Goal: Information Seeking & Learning: Learn about a topic

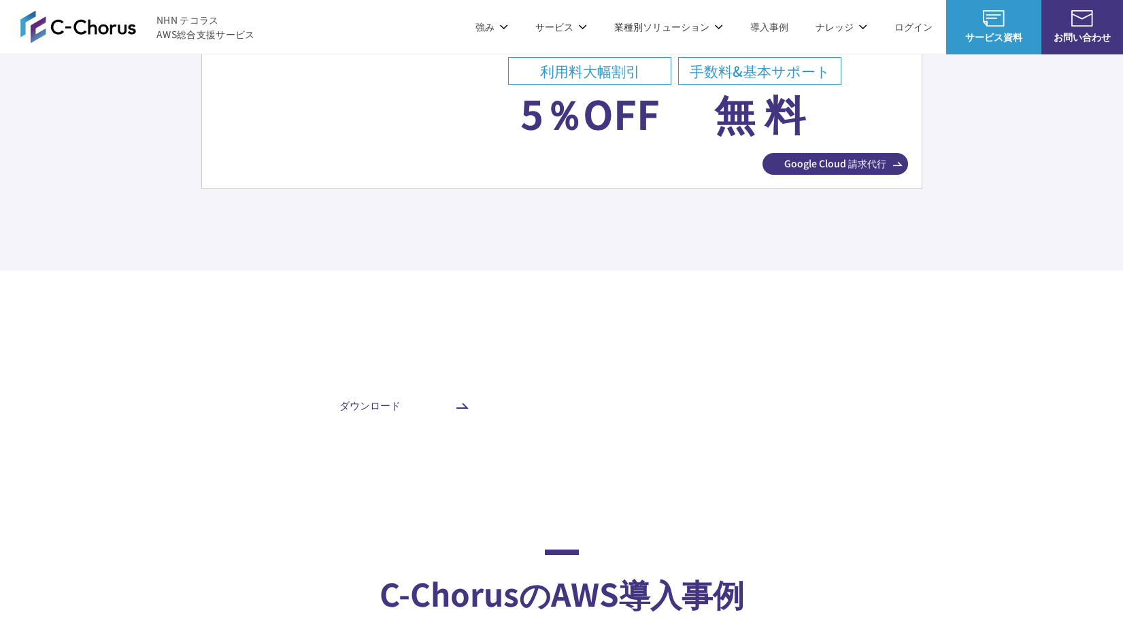
scroll to position [5238, 0]
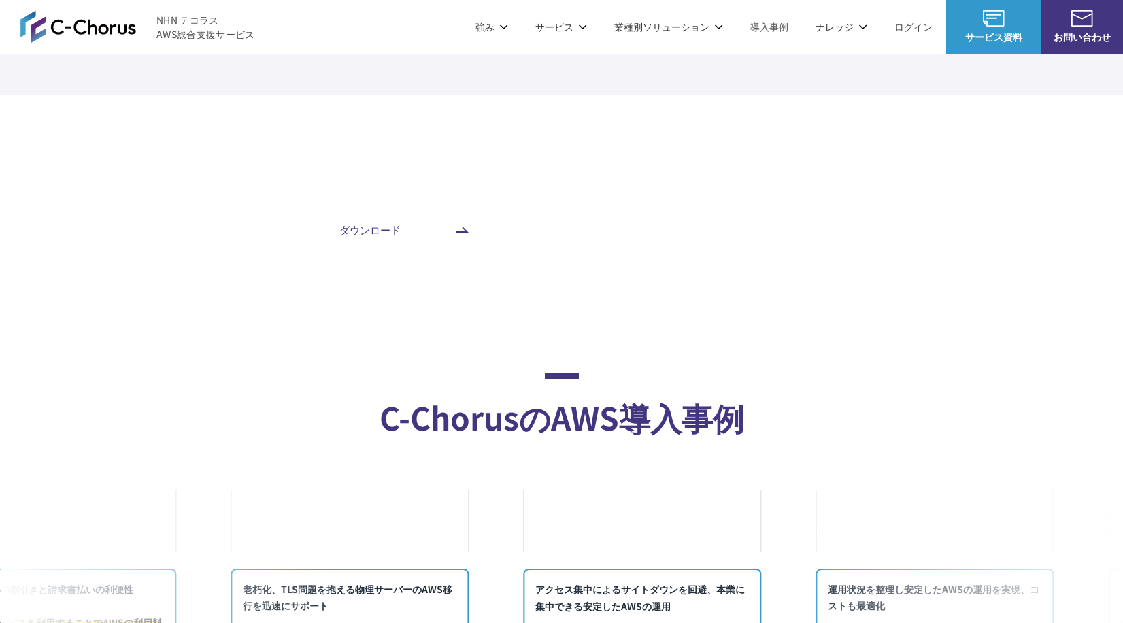
click at [183, 20] on span "NHN テコラス AWS総合支援サービス" at bounding box center [205, 27] width 99 height 29
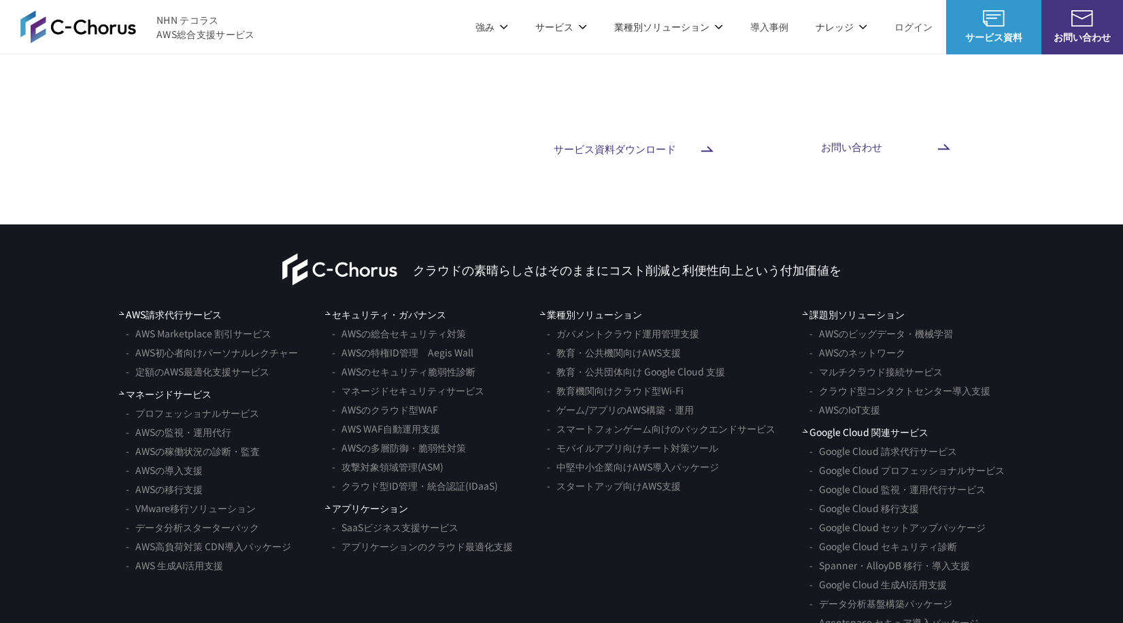
scroll to position [8060, 0]
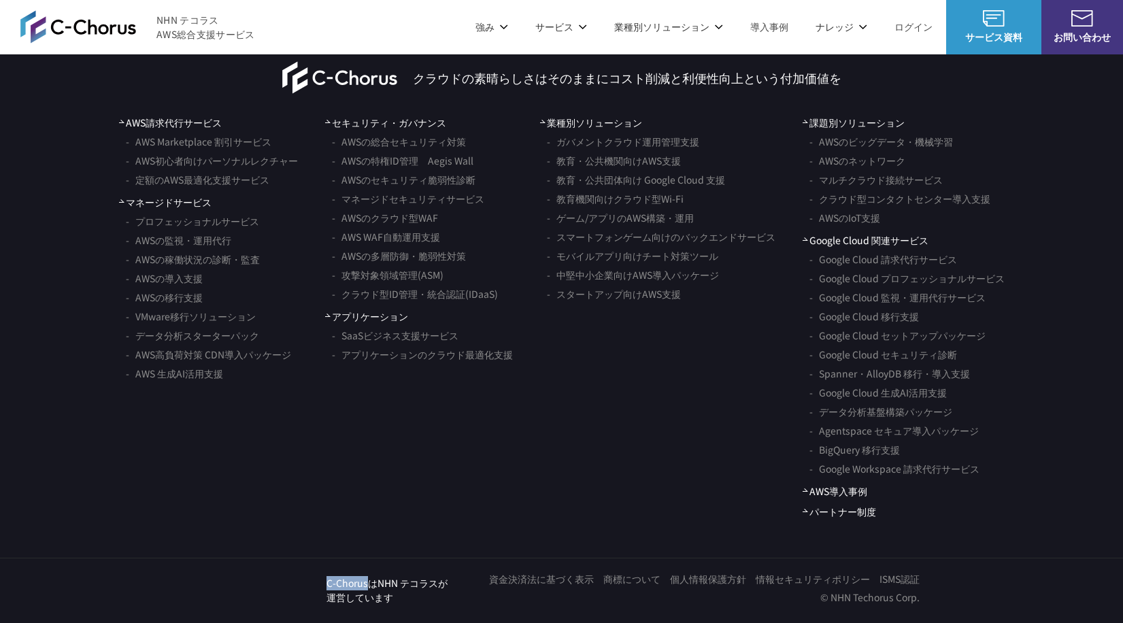
drag, startPoint x: 324, startPoint y: 583, endPoint x: 371, endPoint y: 590, distance: 46.8
click at [371, 590] on div "NHN テコラス C-ChorusはNHN テコラスが 運営しています" at bounding box center [326, 590] width 244 height 29
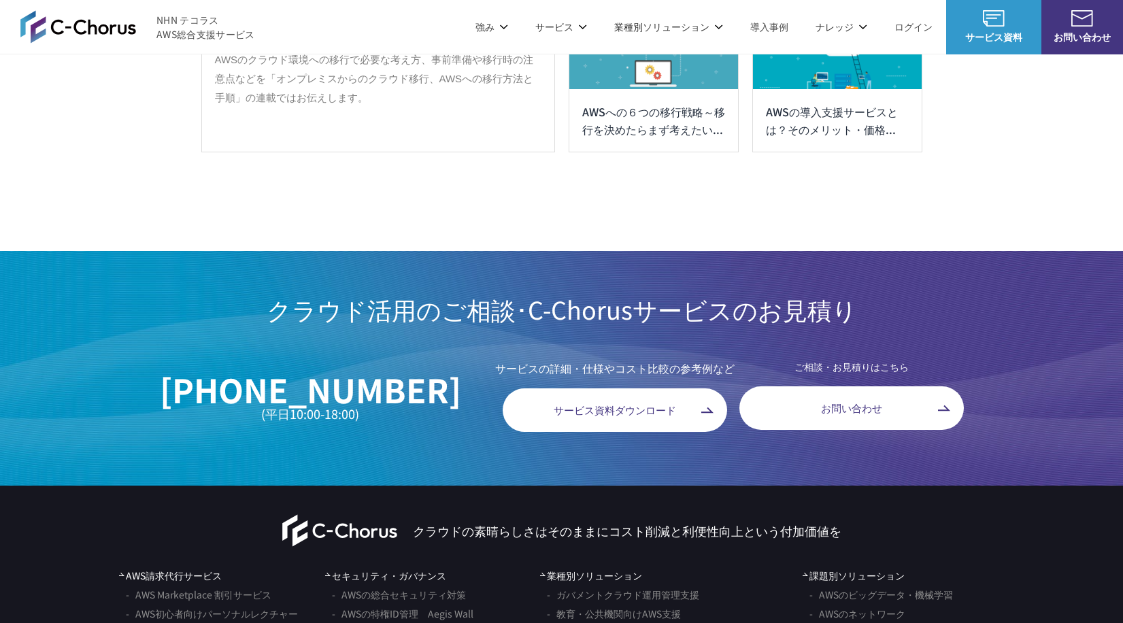
scroll to position [7584, 0]
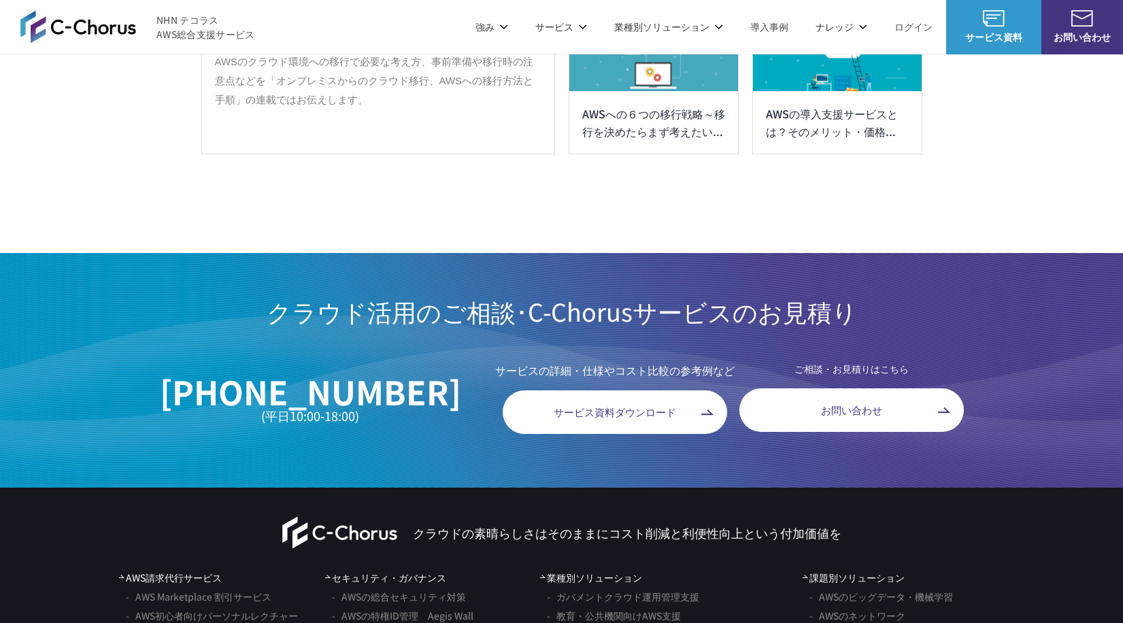
drag, startPoint x: 149, startPoint y: 220, endPoint x: 198, endPoint y: 182, distance: 62.5
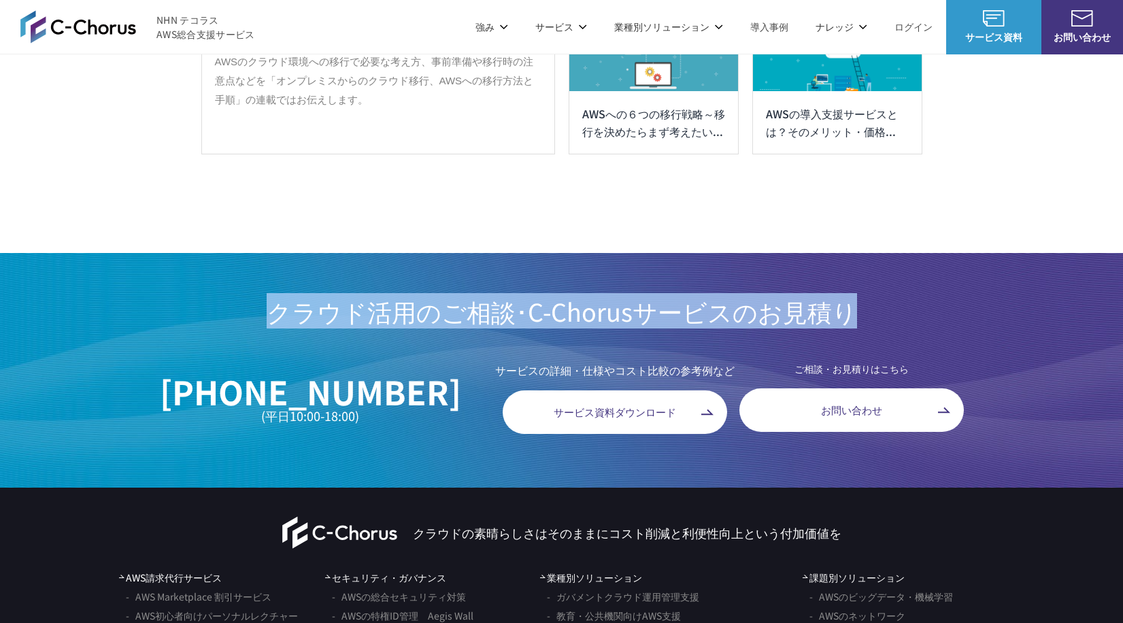
drag, startPoint x: 300, startPoint y: 341, endPoint x: 877, endPoint y: 329, distance: 577.0
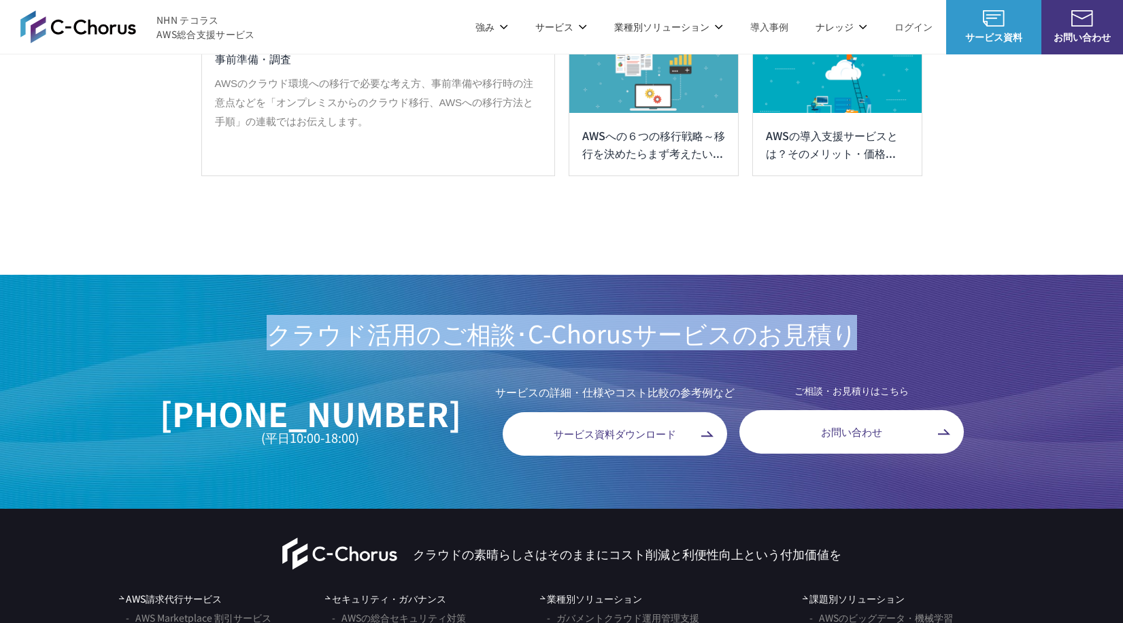
click at [877, 329] on h2 "クラウド活用のご相談･C-Chorusサービス のお見積り" at bounding box center [561, 333] width 1123 height 34
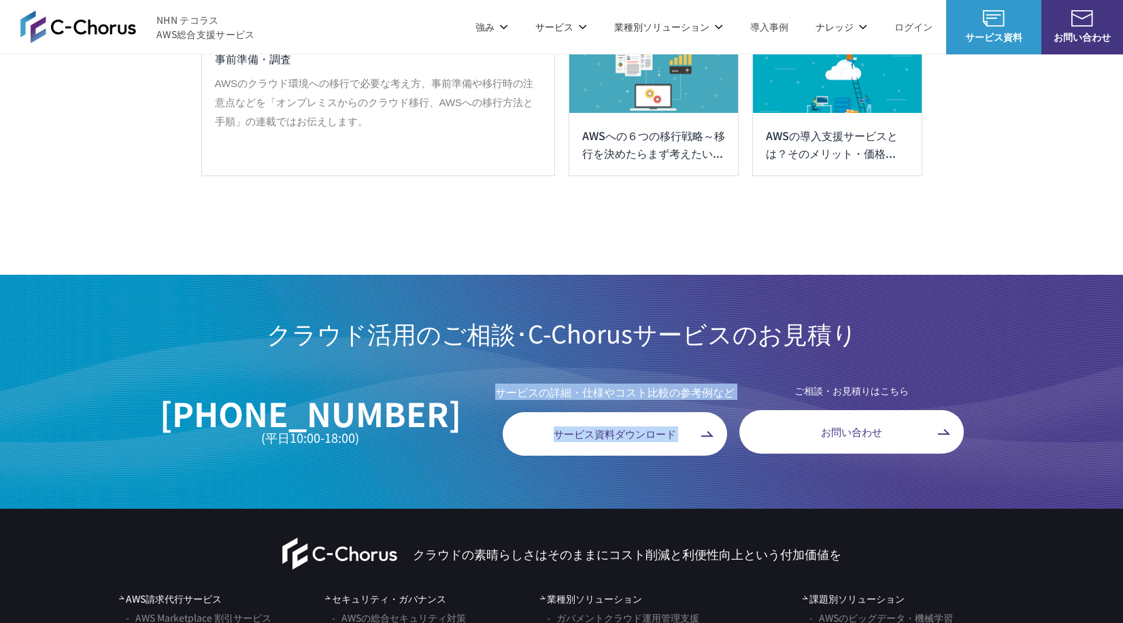
drag, startPoint x: 449, startPoint y: 386, endPoint x: 704, endPoint y: 375, distance: 255.3
click at [704, 375] on aside "クラウド活用のご相談･C-Chorusサービス のお見積り 03-6263-1715 (平日10:00-18:00) サービスの詳細・仕様やコスト比較の参考例…" at bounding box center [561, 392] width 1123 height 235
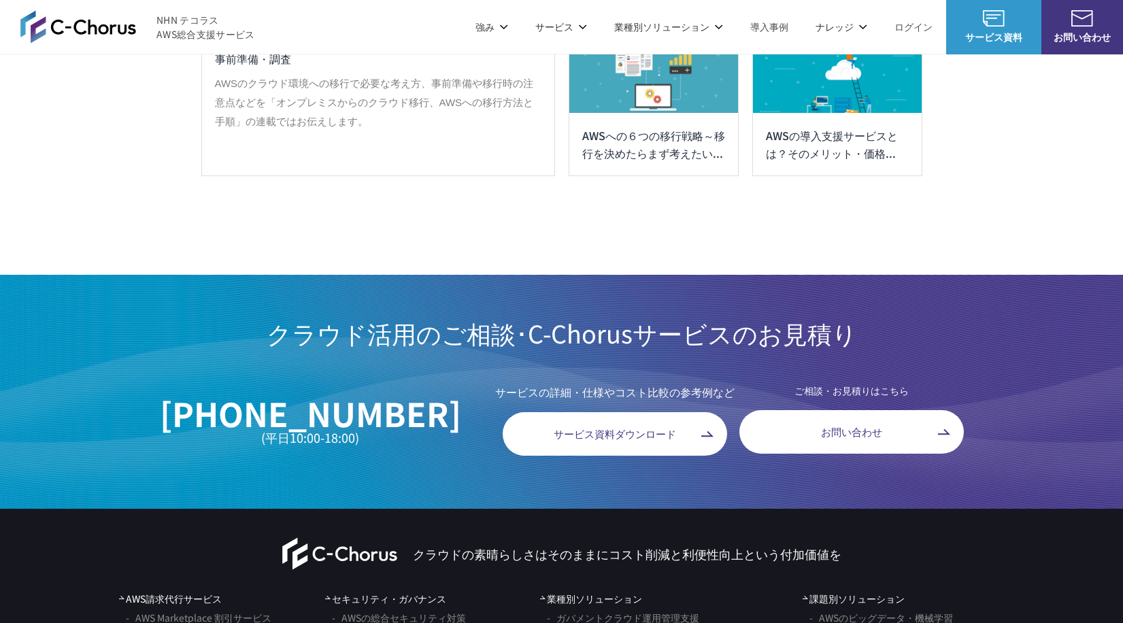
click at [269, 333] on h2 "クラウド活用のご相談･C-Chorusサービス のお見積り" at bounding box center [561, 333] width 1123 height 34
click at [284, 326] on h2 "クラウド活用のご相談･C-Chorusサービス のお見積り" at bounding box center [561, 333] width 1123 height 34
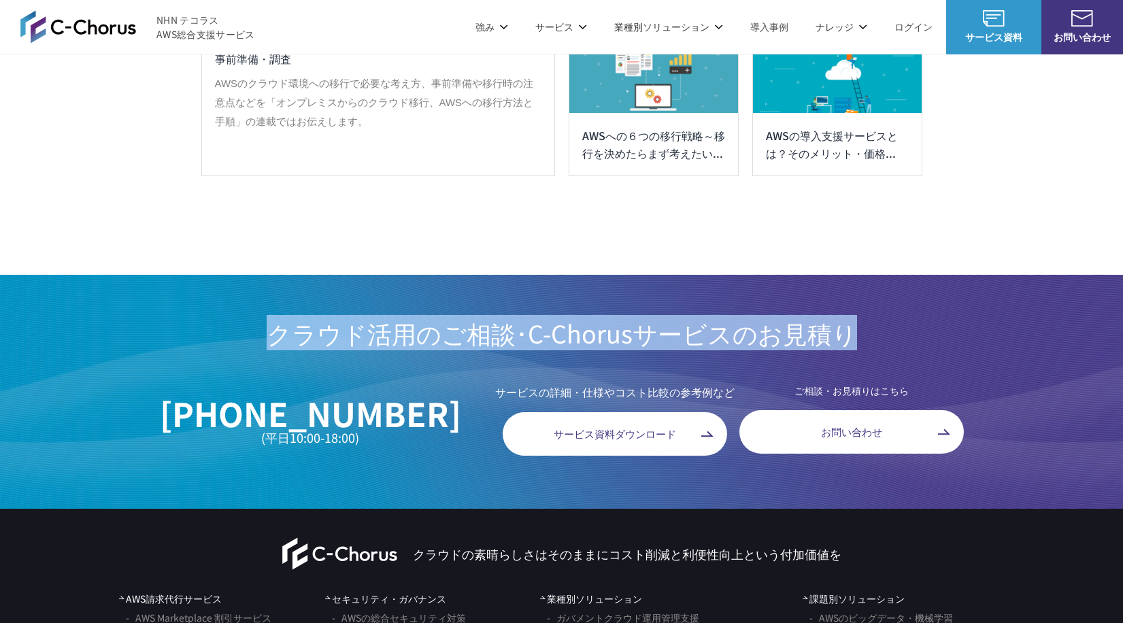
drag, startPoint x: 284, startPoint y: 326, endPoint x: 882, endPoint y: 325, distance: 598.6
click at [882, 325] on h2 "クラウド活用のご相談･C-Chorusサービス のお見積り" at bounding box center [561, 333] width 1123 height 34
click at [969, 307] on aside "クラウド活用のご相談･C-Chorusサービス のお見積り 03-6263-1715 (平日10:00-18:00) サービスの詳細・仕様やコスト比較の参考例…" at bounding box center [561, 392] width 1123 height 235
drag, startPoint x: 938, startPoint y: 319, endPoint x: 235, endPoint y: 319, distance: 703.3
click at [235, 319] on h2 "クラウド活用のご相談･C-Chorusサービス のお見積り" at bounding box center [561, 333] width 1123 height 34
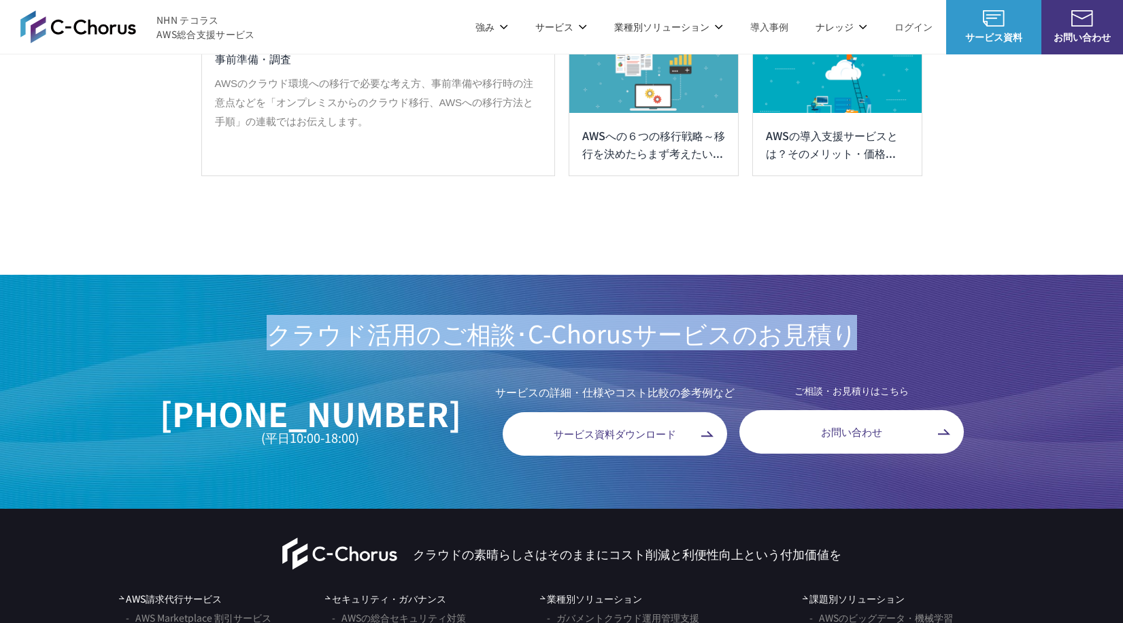
click at [205, 340] on h2 "クラウド活用のご相談･C-Chorusサービス のお見積り" at bounding box center [561, 333] width 1123 height 34
drag, startPoint x: 249, startPoint y: 324, endPoint x: 909, endPoint y: 327, distance: 659.8
click at [910, 326] on h2 "クラウド活用のご相談･C-Chorusサービス のお見積り" at bounding box center [561, 333] width 1123 height 34
click at [909, 327] on h2 "クラウド活用のご相談･C-Chorusサービス のお見積り" at bounding box center [561, 333] width 1123 height 34
drag, startPoint x: 894, startPoint y: 329, endPoint x: 214, endPoint y: 295, distance: 680.4
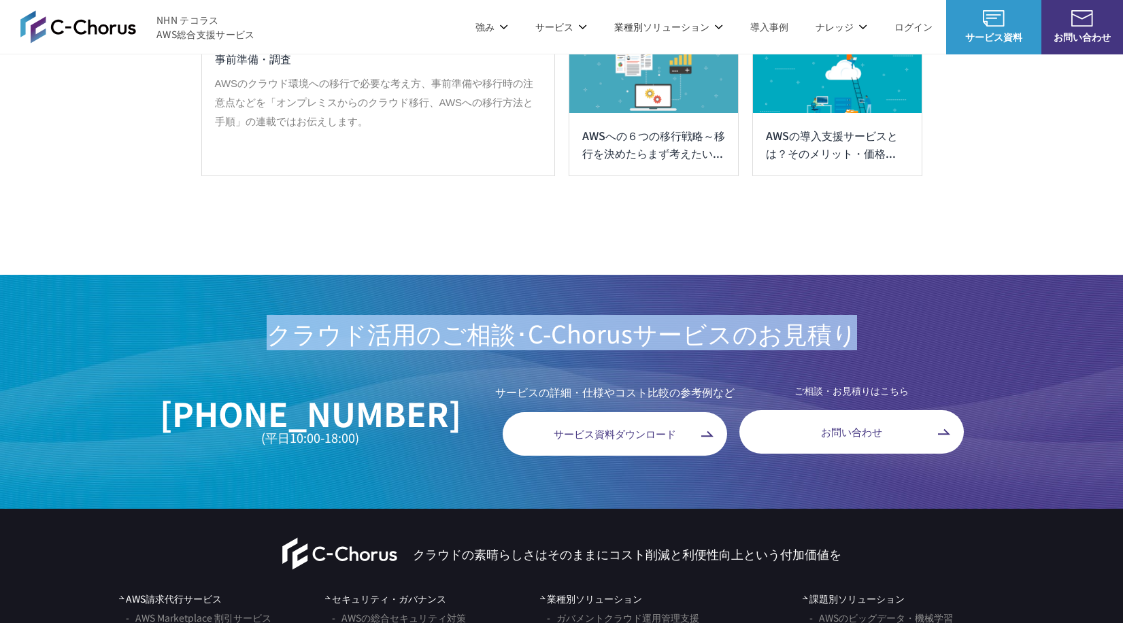
click at [214, 295] on aside "クラウド活用のご相談･C-Chorusサービス のお見積り 03-6263-1715 (平日10:00-18:00) サービスの詳細・仕様やコスト比較の参考例…" at bounding box center [561, 392] width 1123 height 235
click at [207, 298] on aside "クラウド活用のご相談･C-Chorusサービス のお見積り 03-6263-1715 (平日10:00-18:00) サービスの詳細・仕様やコスト比較の参考例…" at bounding box center [561, 392] width 1123 height 235
drag, startPoint x: 247, startPoint y: 339, endPoint x: 901, endPoint y: 266, distance: 658.5
click at [864, 325] on h2 "クラウド活用のご相談･C-Chorusサービス のお見積り" at bounding box center [561, 333] width 1123 height 34
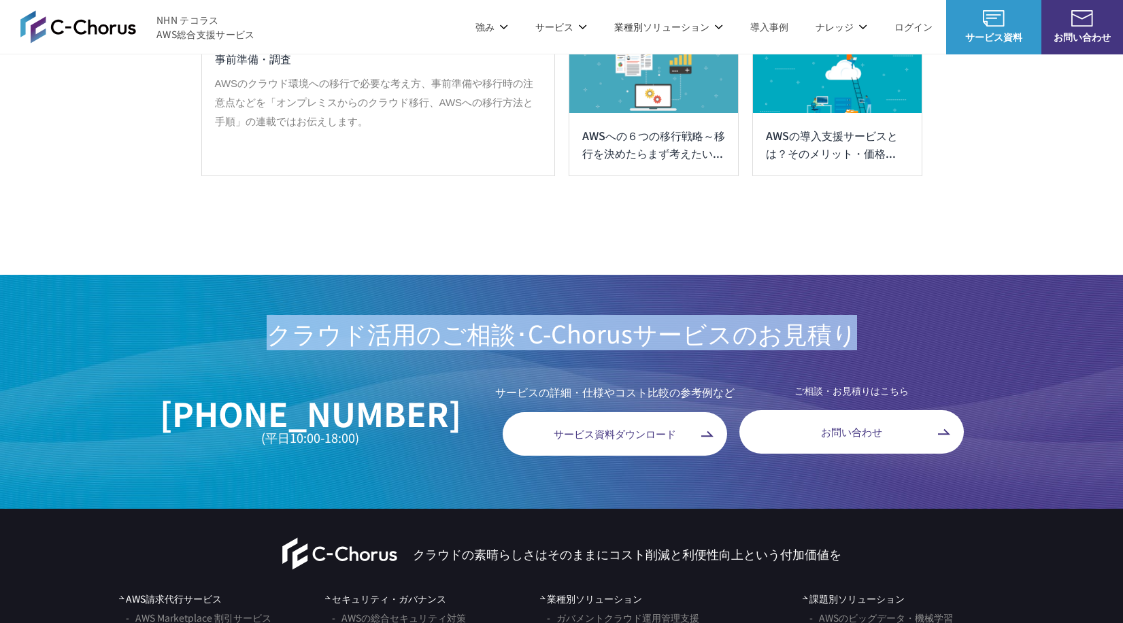
drag, startPoint x: 864, startPoint y: 324, endPoint x: 245, endPoint y: 327, distance: 619.0
click at [275, 316] on h2 "クラウド活用のご相談･C-Chorusサービス のお見積り" at bounding box center [561, 333] width 1123 height 34
click at [241, 329] on h2 "クラウド活用のご相談･C-Chorusサービス のお見積り" at bounding box center [561, 333] width 1123 height 34
drag, startPoint x: 243, startPoint y: 329, endPoint x: 884, endPoint y: 335, distance: 640.8
click at [884, 335] on h2 "クラウド活用のご相談･C-Chorusサービス のお見積り" at bounding box center [561, 333] width 1123 height 34
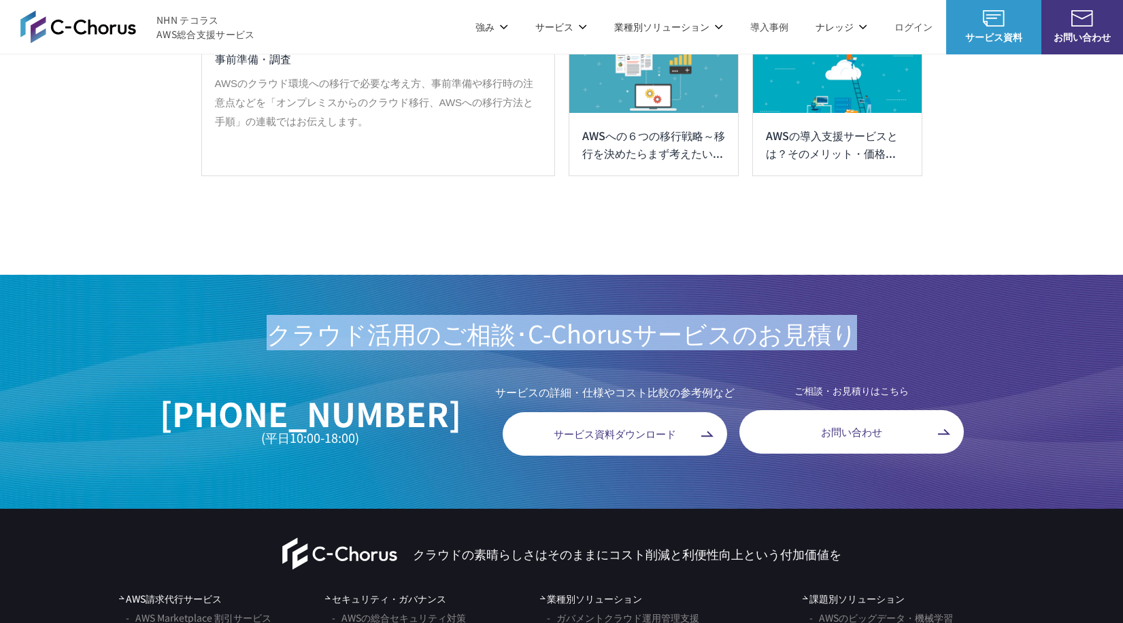
click at [884, 335] on h2 "クラウド活用のご相談･C-Chorusサービス のお見積り" at bounding box center [561, 333] width 1123 height 34
drag, startPoint x: 883, startPoint y: 332, endPoint x: 192, endPoint y: 338, distance: 691.1
click at [192, 338] on h2 "クラウド活用のご相談･C-Chorusサービス のお見積り" at bounding box center [561, 333] width 1123 height 34
click at [177, 335] on h2 "クラウド活用のご相談･C-Chorusサービス のお見積り" at bounding box center [561, 333] width 1123 height 34
drag, startPoint x: 313, startPoint y: 320, endPoint x: 841, endPoint y: 293, distance: 528.5
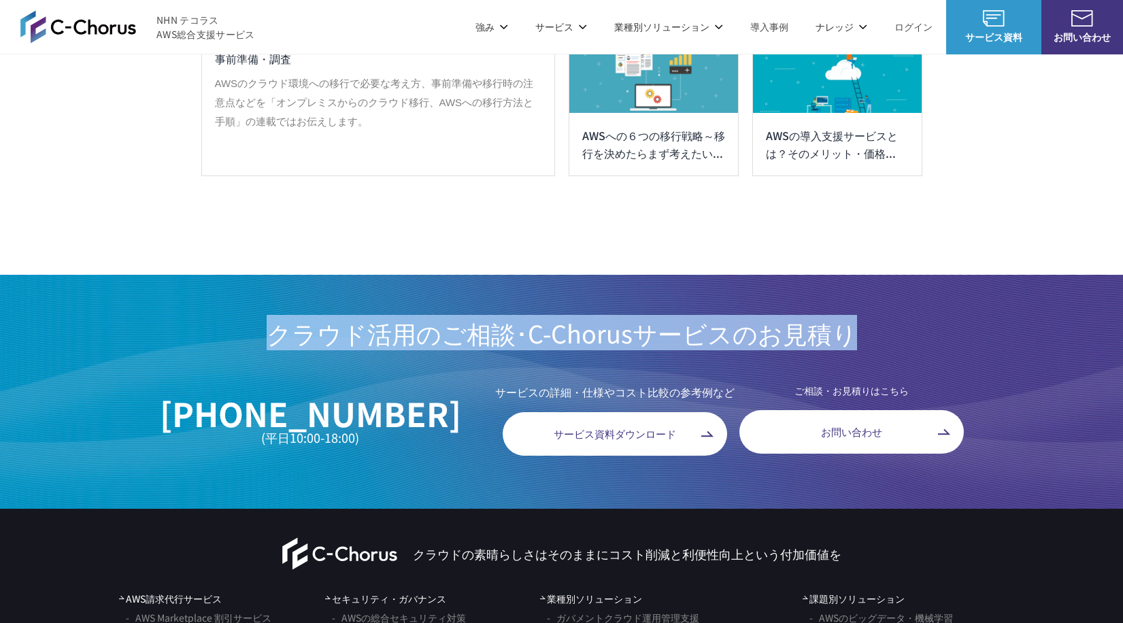
click at [860, 299] on aside "クラウド活用のご相談･C-Chorusサービス のお見積り 03-6263-1715 (平日10:00-18:00) サービスの詳細・仕様やコスト比較の参考例…" at bounding box center [561, 392] width 1123 height 235
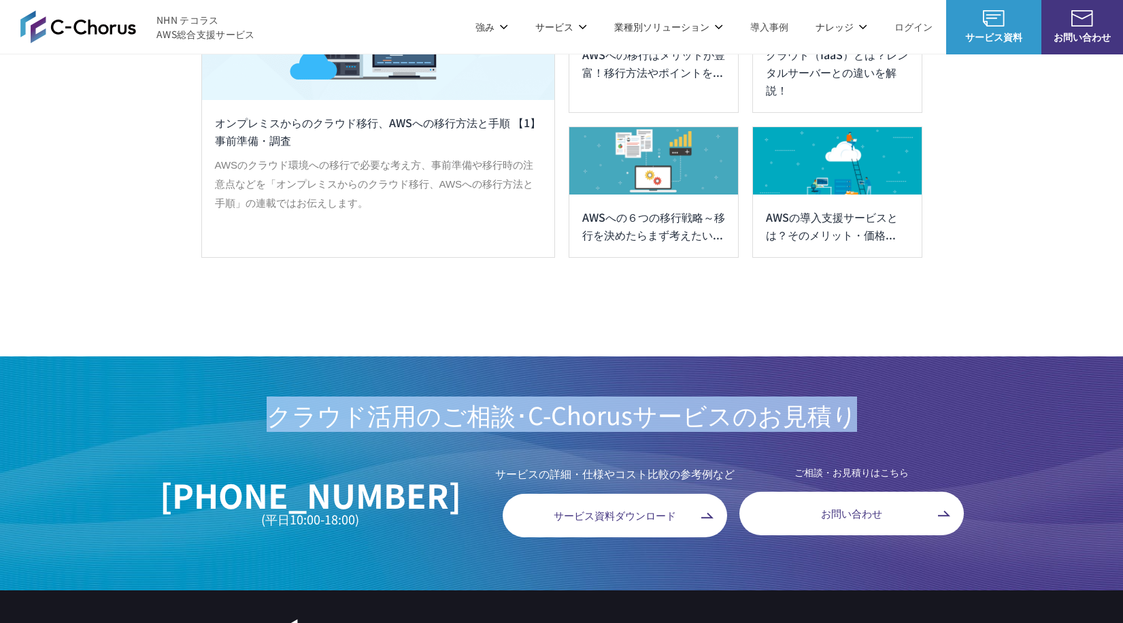
scroll to position [7244, 0]
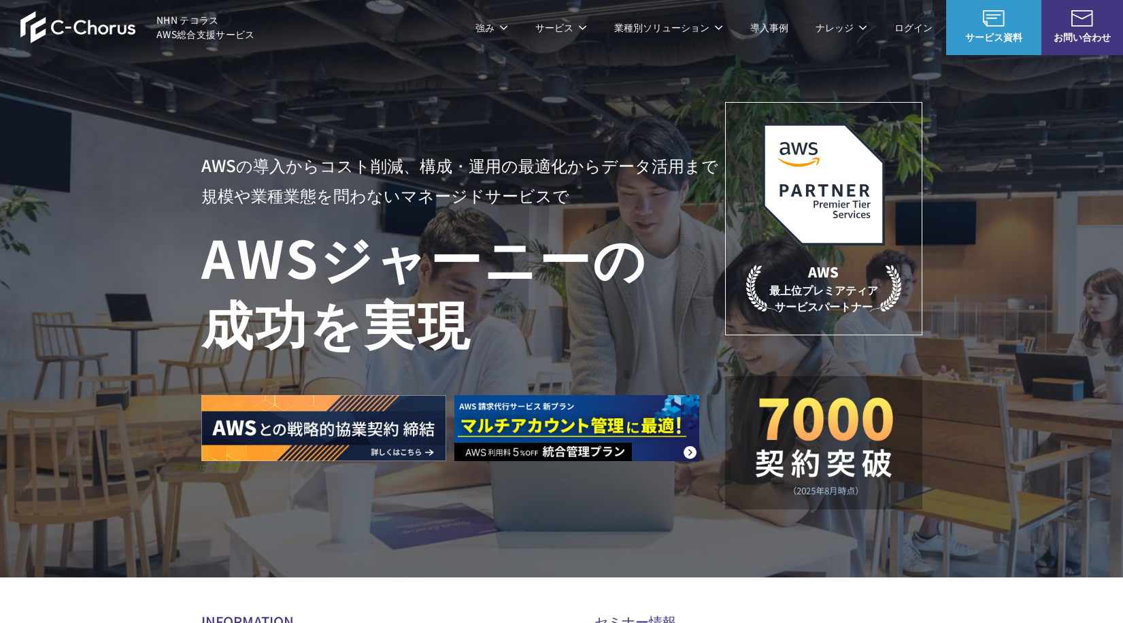
click at [254, 112] on link "AWS請求代行サービス" at bounding box center [260, 116] width 96 height 14
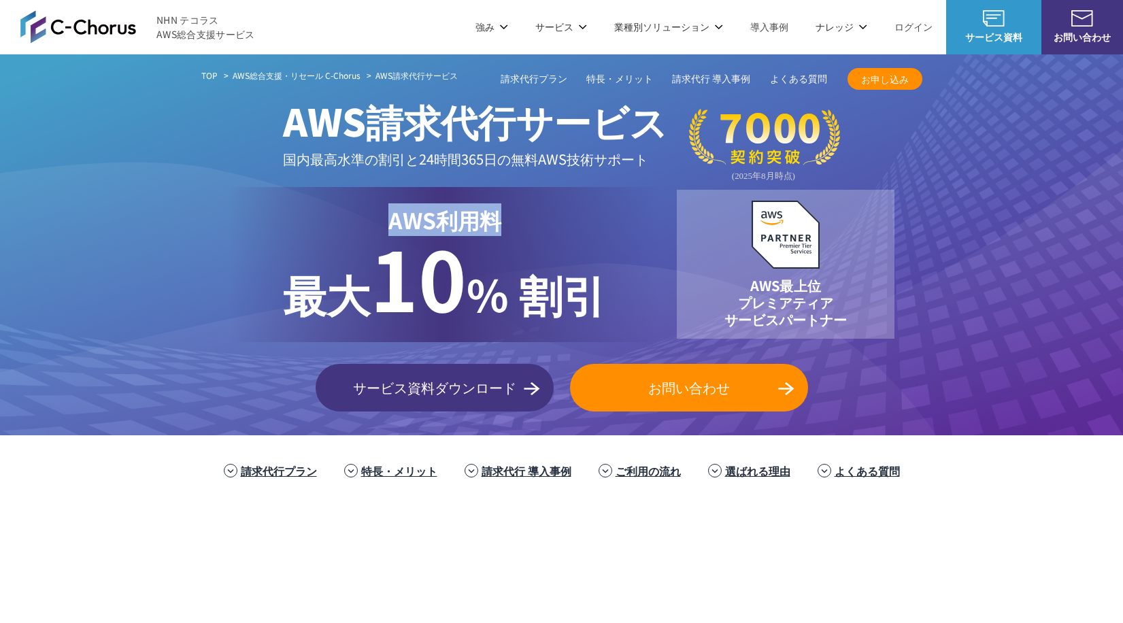
drag, startPoint x: 391, startPoint y: 214, endPoint x: 533, endPoint y: 229, distance: 142.3
click at [533, 229] on p "AWS利用料 最大" at bounding box center [444, 219] width 323 height 33
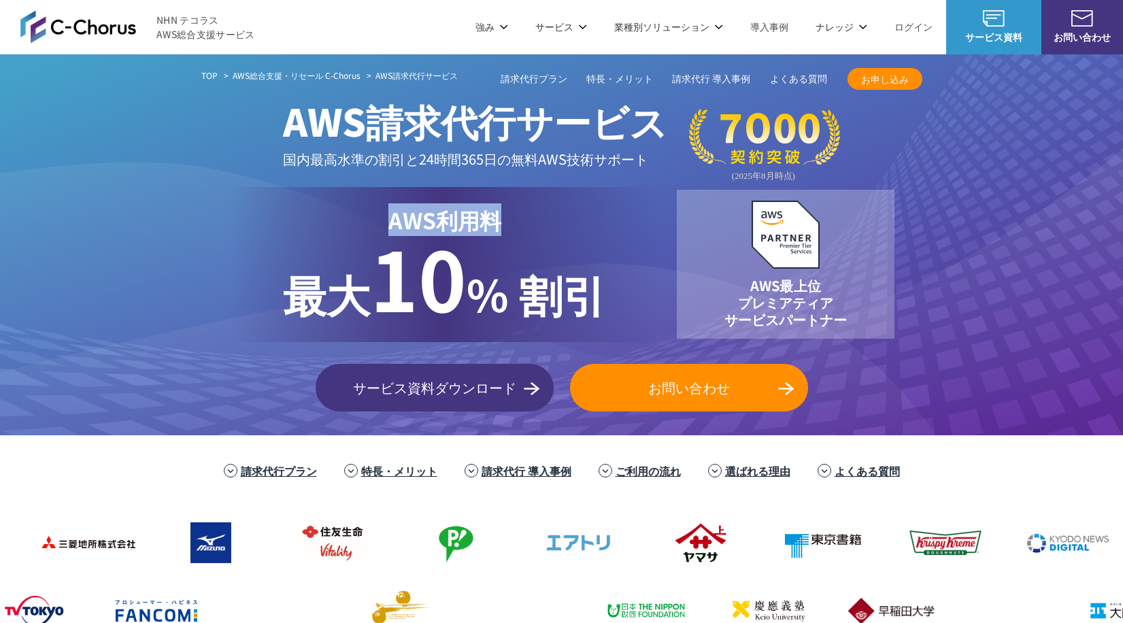
click at [812, 78] on link "よくある質問" at bounding box center [798, 79] width 57 height 14
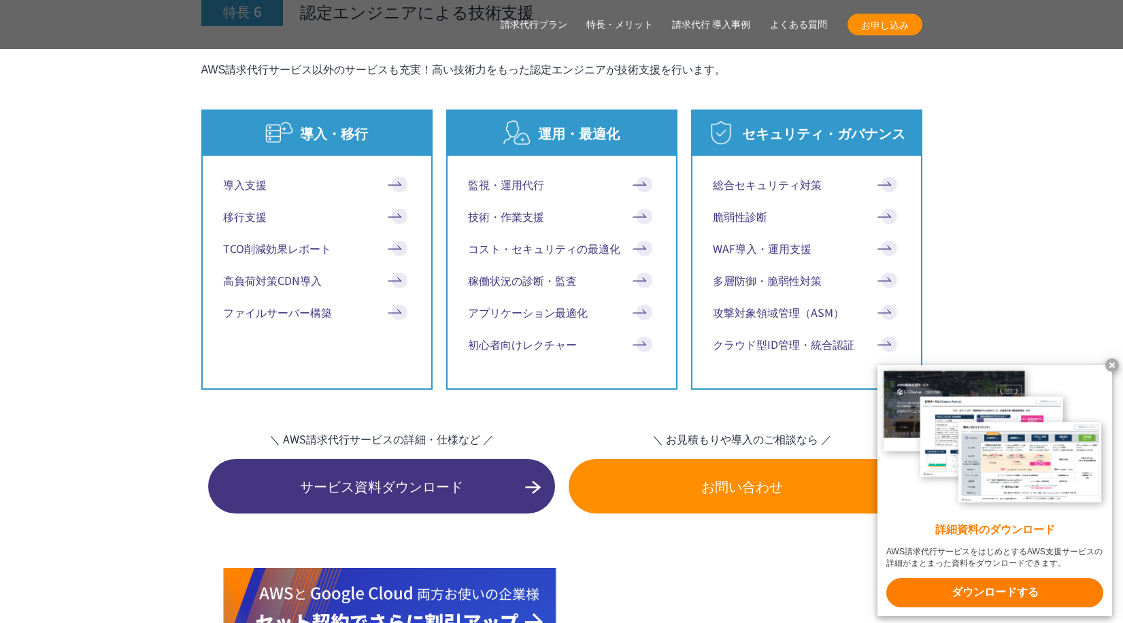
scroll to position [8980, 0]
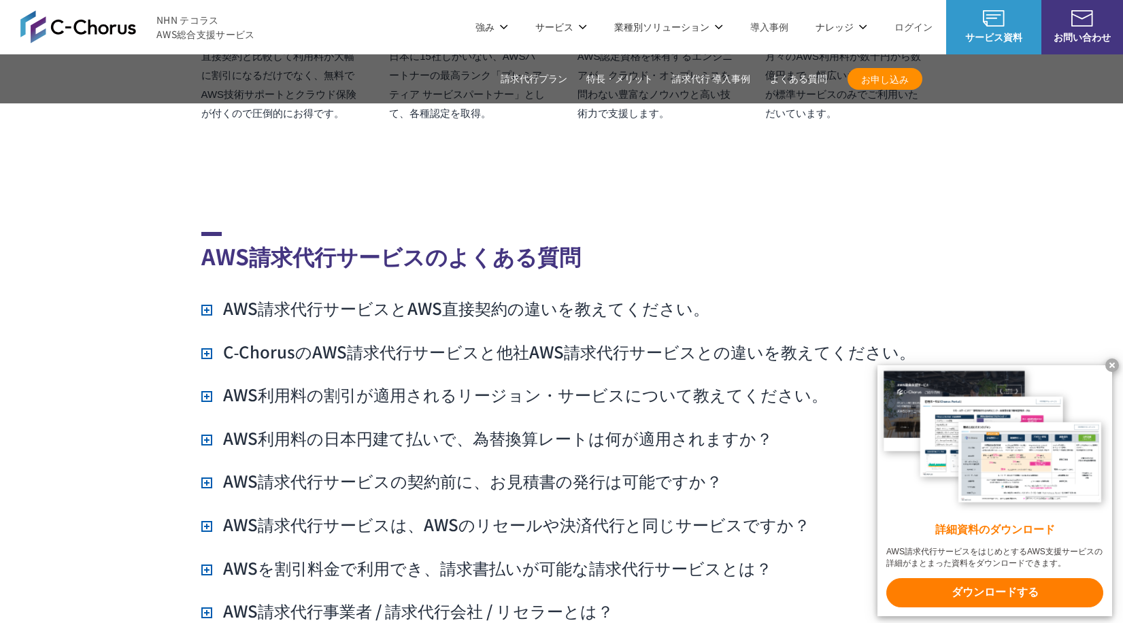
drag, startPoint x: 430, startPoint y: 338, endPoint x: 527, endPoint y: 361, distance: 99.8
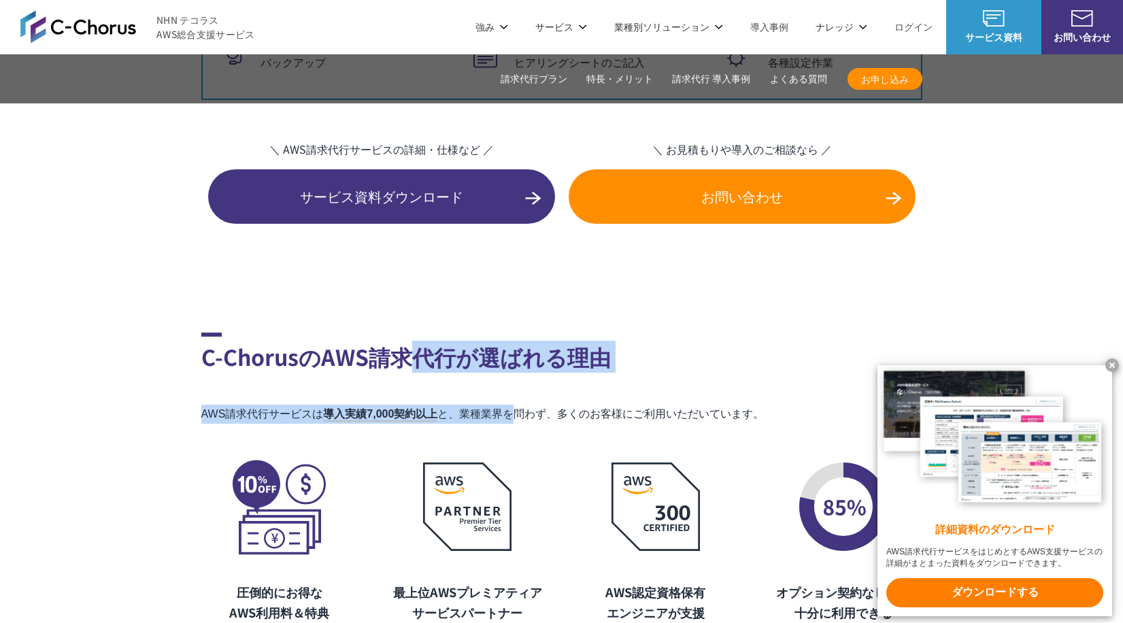
click at [526, 361] on section "C-ChorusのAWS請求代行が選ばれる理由 AWS請求代行サービスは 導入実績7,000契約以上 と、業種業界を問わず、多くのお客様にご利用いただいていま…" at bounding box center [561, 524] width 721 height 464
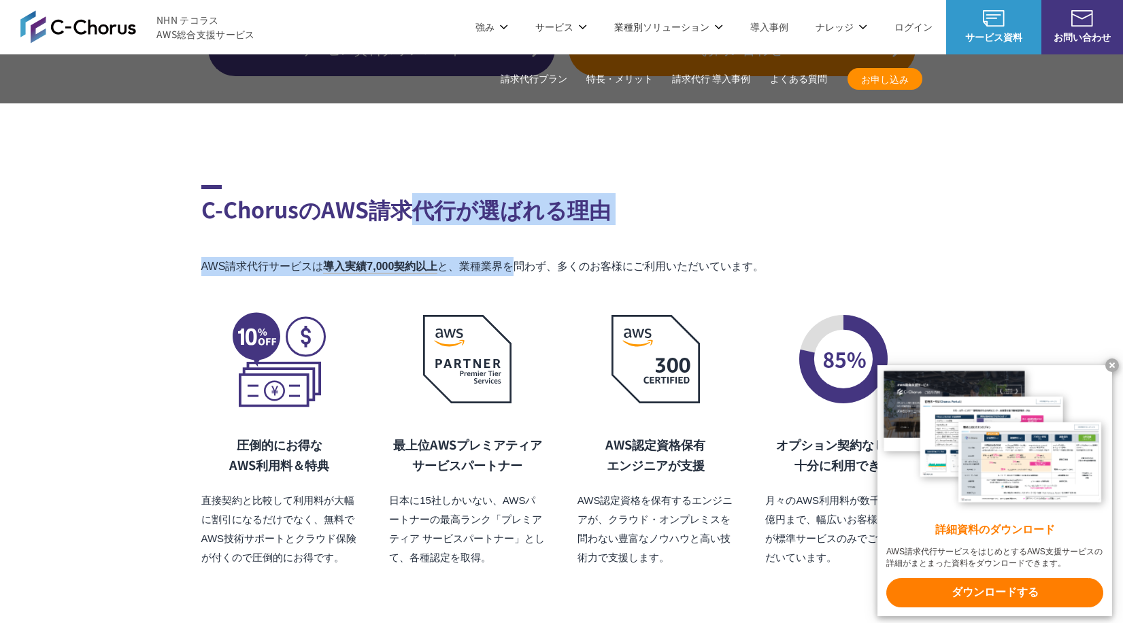
scroll to position [9116, 0]
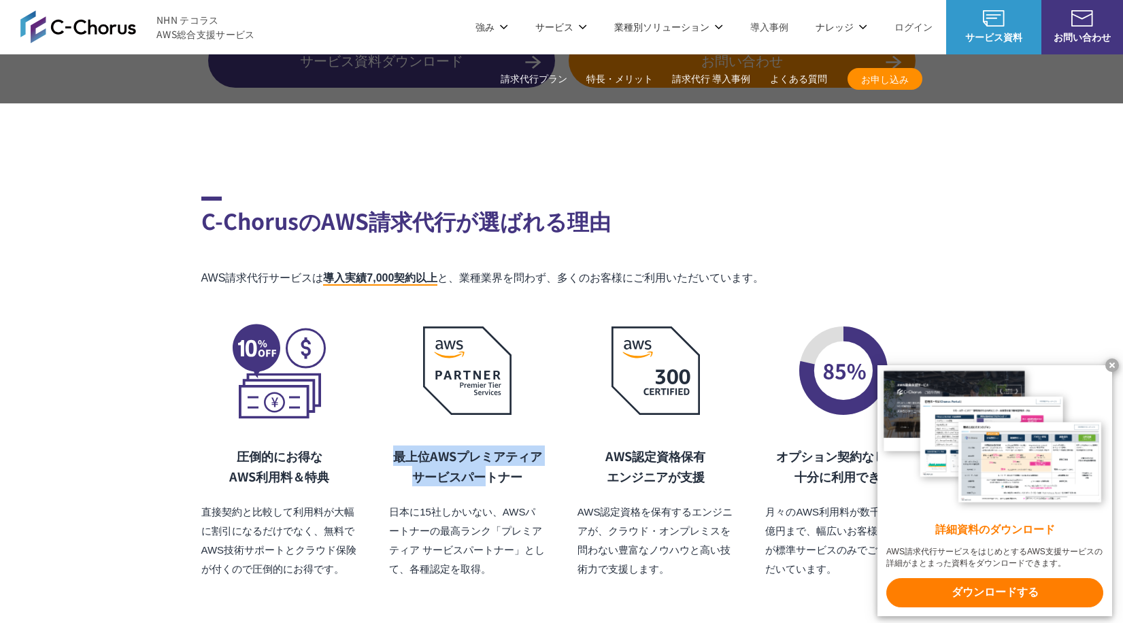
drag, startPoint x: 392, startPoint y: 423, endPoint x: 481, endPoint y: 455, distance: 94.7
click at [481, 454] on h3 "最上位AWSプレミアティア サービスパートナー" at bounding box center [467, 466] width 156 height 41
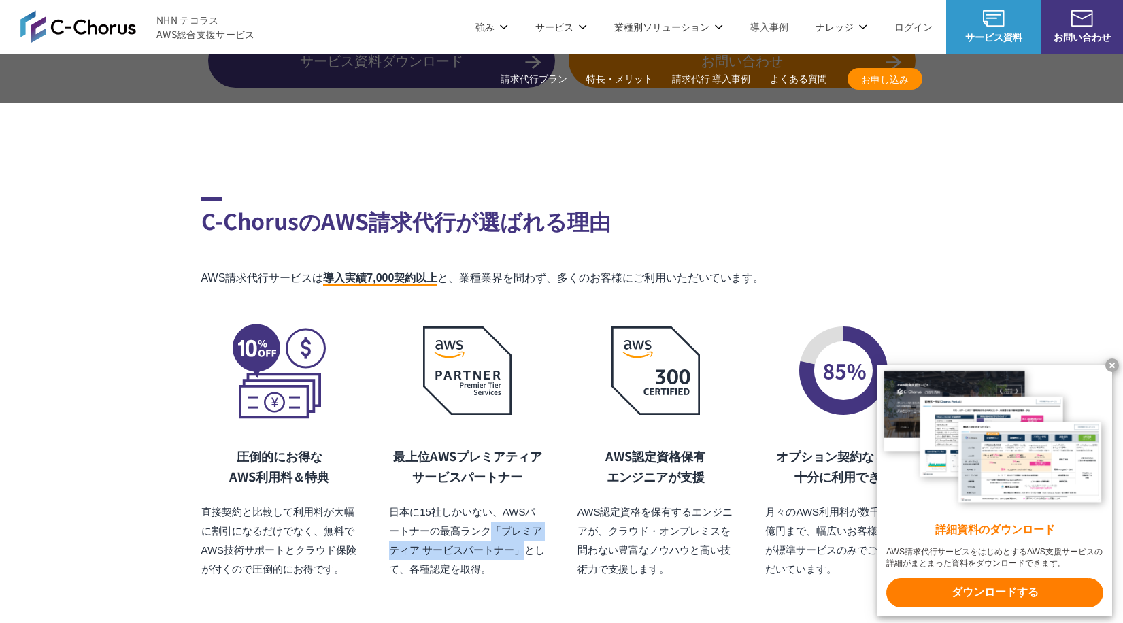
drag, startPoint x: 488, startPoint y: 506, endPoint x: 499, endPoint y: 543, distance: 39.0
click at [518, 531] on p "日本に15社しかいない、AWSパートナーの最高ランク「プレミアティア サービスパートナー」として、各種認定を取得。" at bounding box center [467, 541] width 156 height 76
drag, startPoint x: 492, startPoint y: 546, endPoint x: 484, endPoint y: 490, distance: 56.4
click at [484, 503] on p "日本に15社しかいない、AWSパートナーの最高ランク「プレミアティア サービスパートナー」として、各種認定を取得。" at bounding box center [467, 541] width 156 height 76
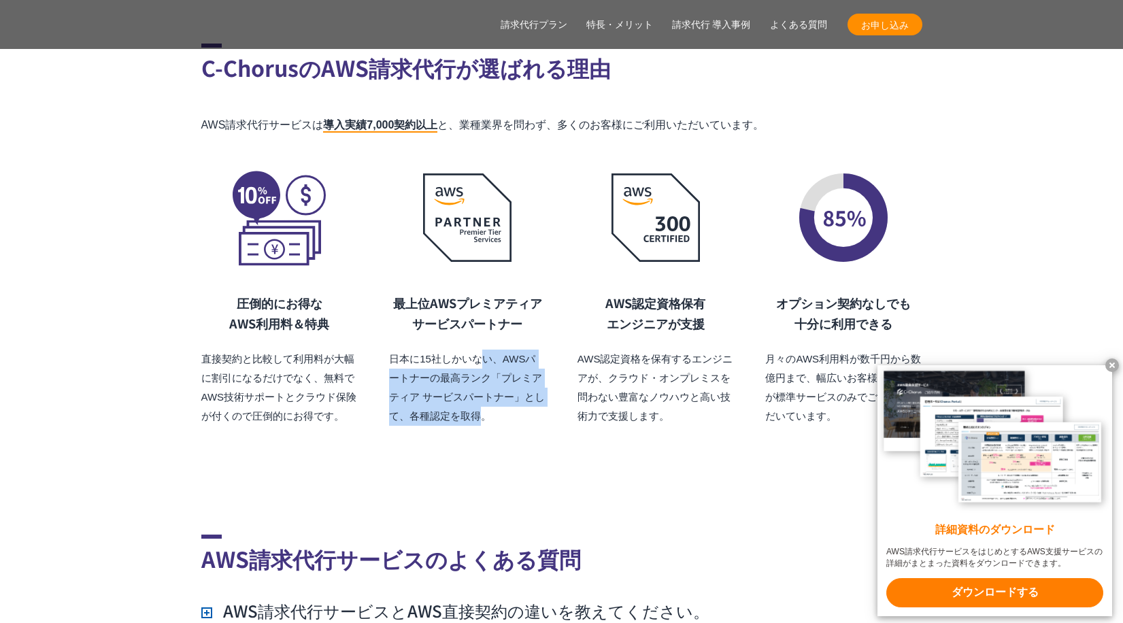
scroll to position [9456, 0]
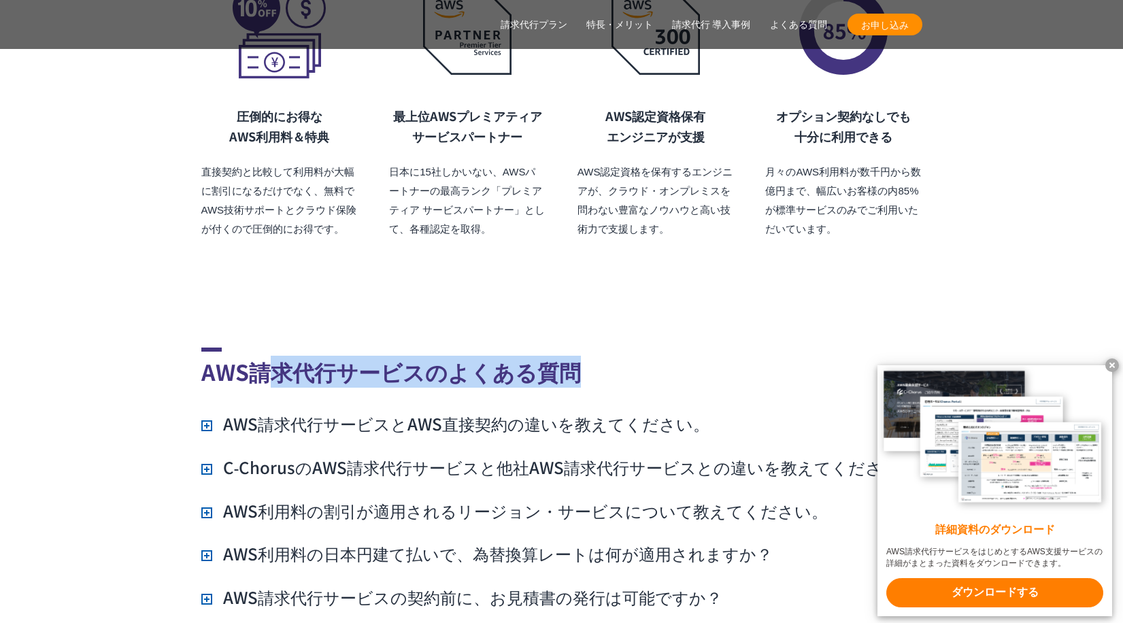
drag, startPoint x: 263, startPoint y: 324, endPoint x: 613, endPoint y: 344, distance: 350.2
click at [613, 348] on h2 "AWS請求代行サービスのよくある質問" at bounding box center [561, 368] width 721 height 40
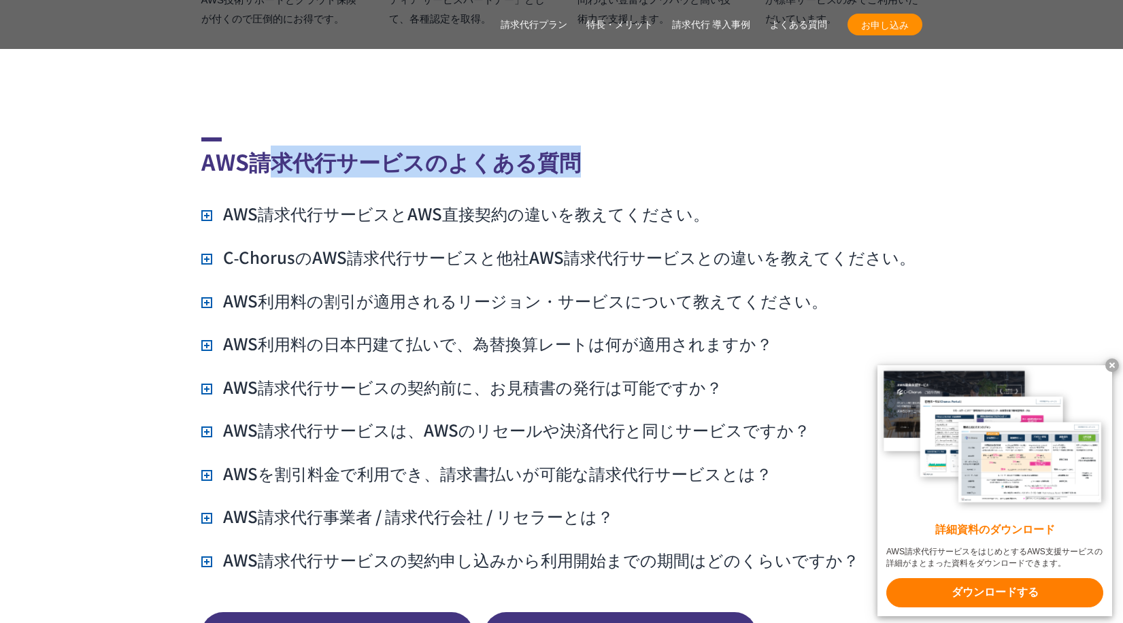
scroll to position [9796, 0]
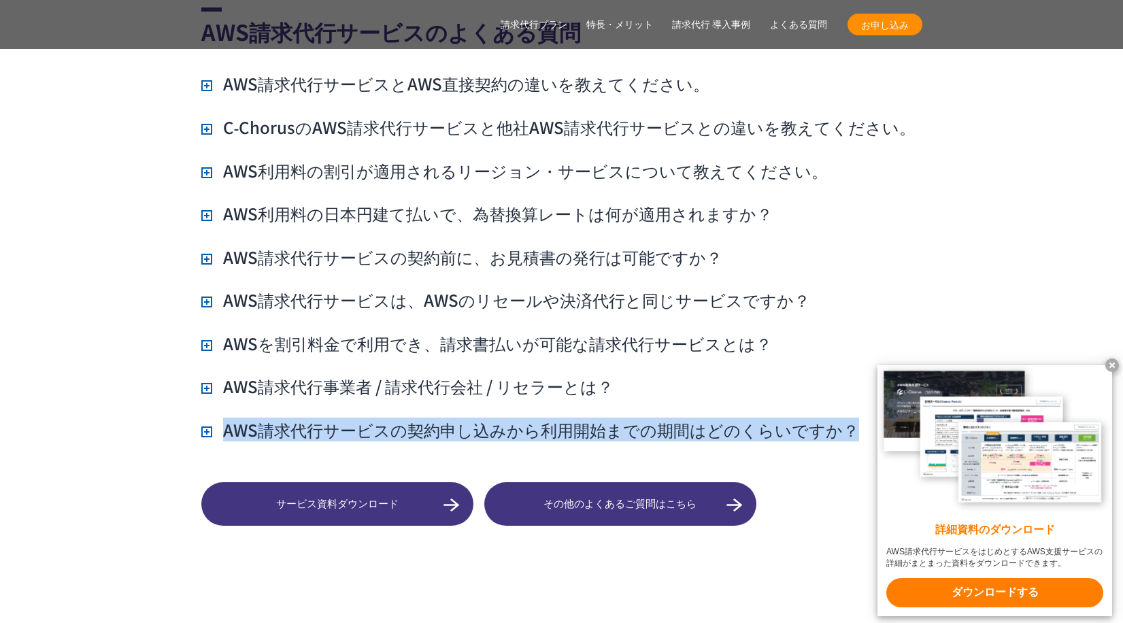
drag, startPoint x: 139, startPoint y: 413, endPoint x: 185, endPoint y: 403, distance: 47.4
click at [185, 403] on section "AWS請求代行サービスのよくある質問 AWS請求代行サービスとAWS直接契約の違いを教えてください。 AWSサポートへの連絡や利用料金の確認は、NHN テコラ…" at bounding box center [561, 212] width 1123 height 626
click at [73, 420] on section "AWS請求代行サービスのよくある質問 AWS請求代行サービスとAWS直接契約の違いを教えてください。 AWSサポートへの連絡や利用料金の確認は、NHN テコラ…" at bounding box center [561, 212] width 1123 height 626
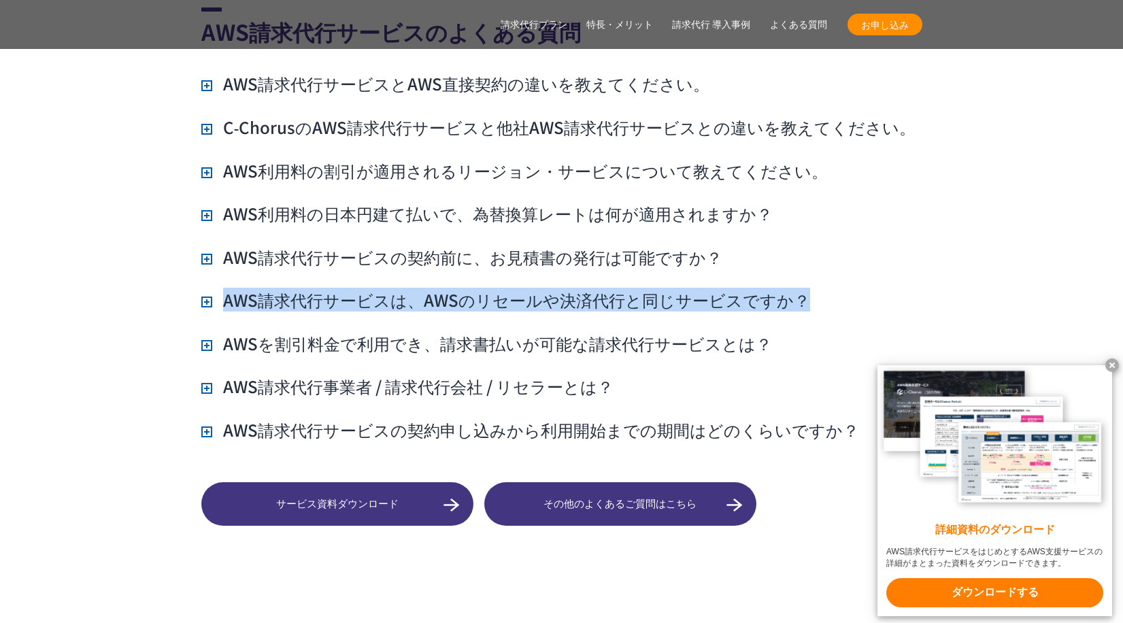
drag, startPoint x: 175, startPoint y: 280, endPoint x: 805, endPoint y: 250, distance: 629.9
click at [805, 250] on section "AWS請求代行サービスのよくある質問 AWS請求代行サービスとAWS直接契約の違いを教えてください。 AWSサポートへの連絡や利用料金の確認は、NHN テコラ…" at bounding box center [561, 212] width 1123 height 626
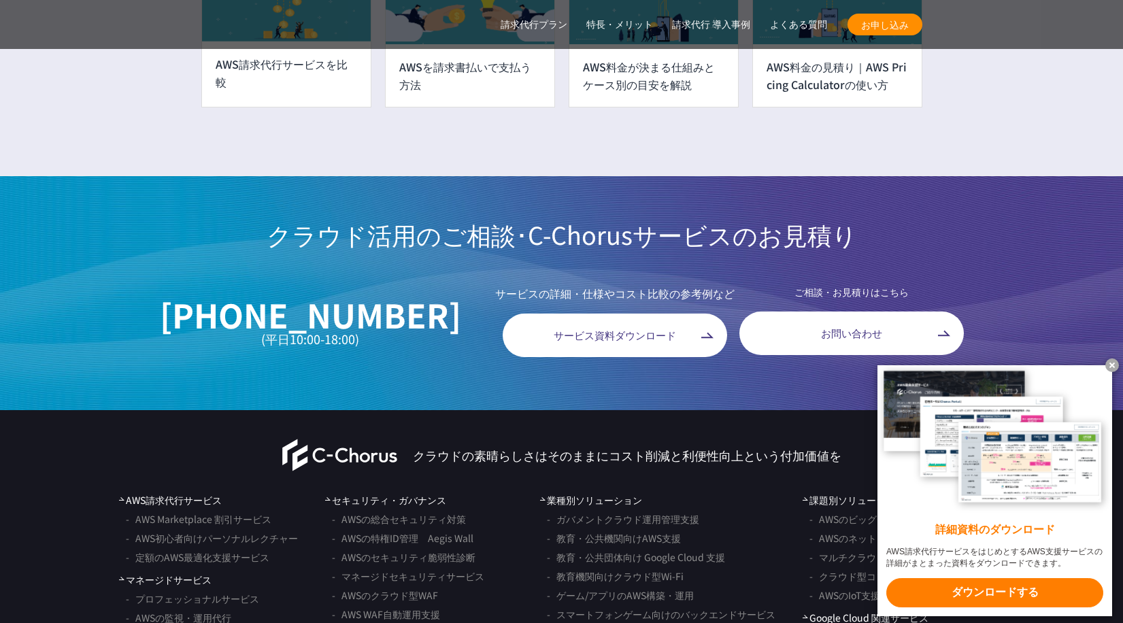
scroll to position [10613, 0]
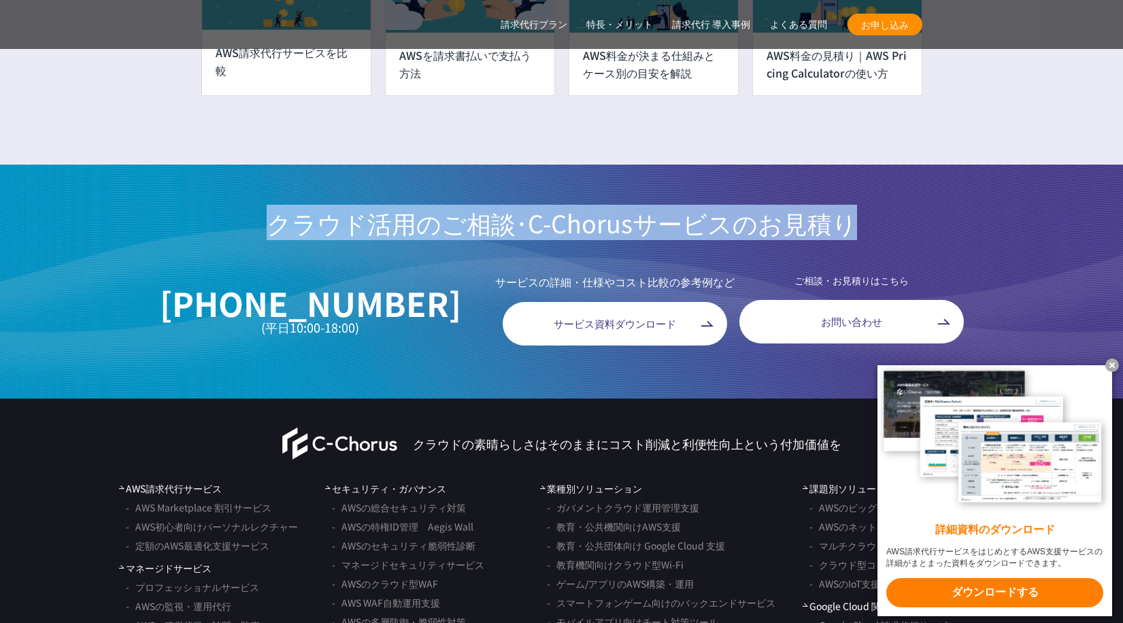
drag, startPoint x: 231, startPoint y: 195, endPoint x: 846, endPoint y: 199, distance: 614.9
click at [846, 205] on h2 "クラウド活用のご相談･C-Chorusサービス のお見積り" at bounding box center [561, 222] width 1123 height 34
drag, startPoint x: 350, startPoint y: 203, endPoint x: 194, endPoint y: 193, distance: 156.8
click at [194, 205] on h2 "クラウド活用のご相談･C-Chorusサービス のお見積り" at bounding box center [561, 222] width 1123 height 34
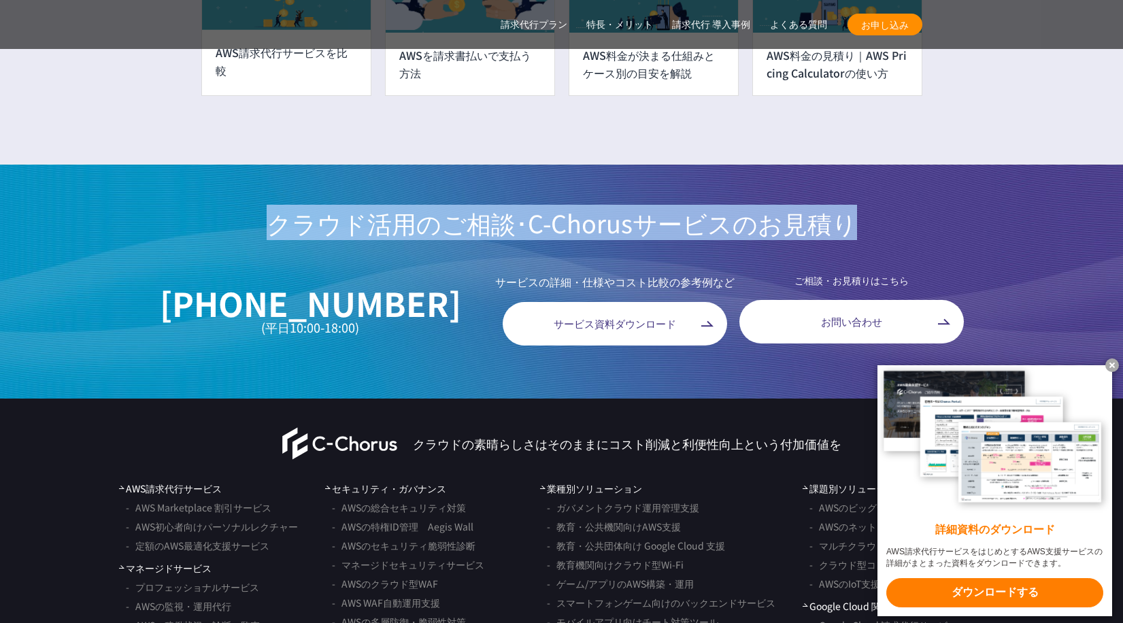
click at [194, 205] on h2 "クラウド活用のご相談･C-Chorusサービス のお見積り" at bounding box center [561, 222] width 1123 height 34
drag, startPoint x: 194, startPoint y: 193, endPoint x: 882, endPoint y: 196, distance: 687.7
click at [882, 205] on h2 "クラウド活用のご相談･C-Chorusサービス のお見積り" at bounding box center [561, 222] width 1123 height 34
click at [820, 22] on link "よくある質問" at bounding box center [798, 25] width 57 height 14
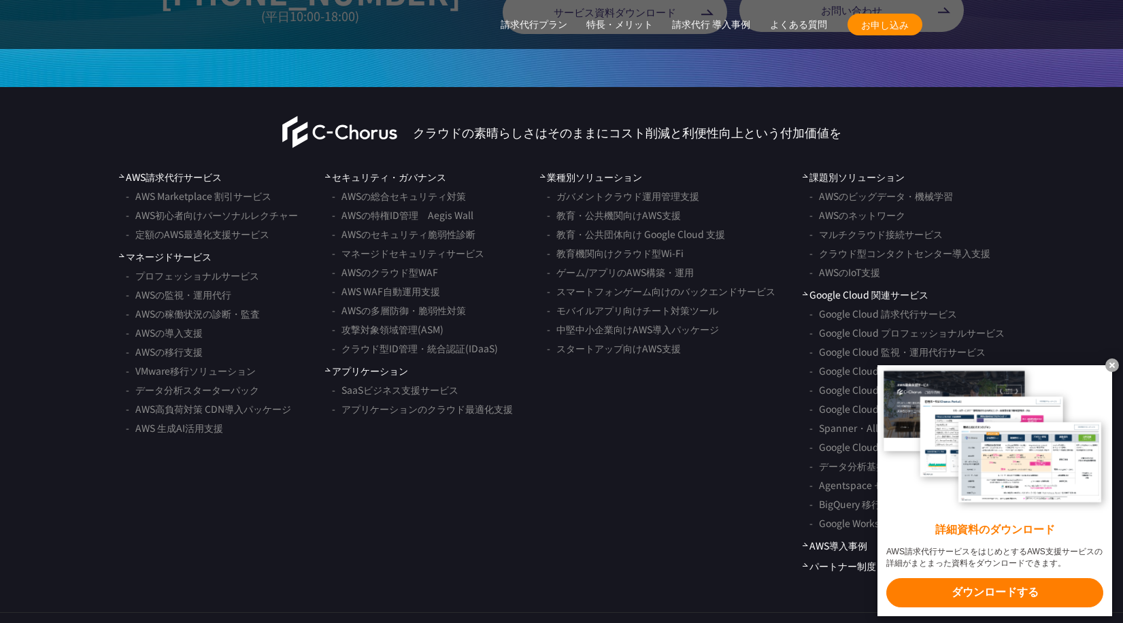
scroll to position [10950, 0]
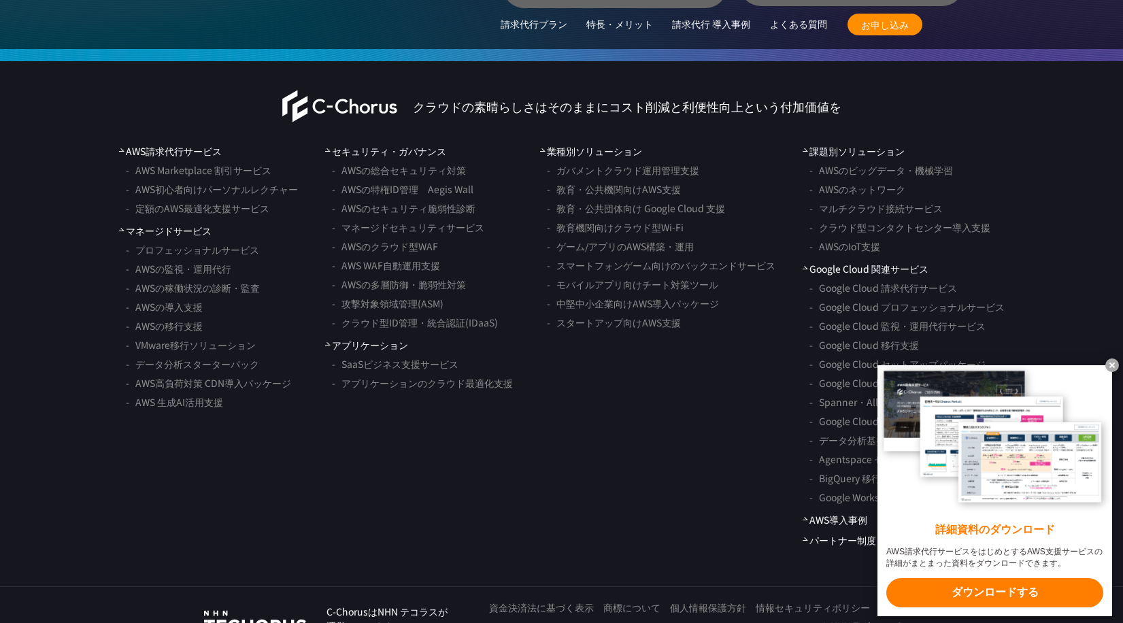
click at [431, 509] on ul "セキュリティ・ガバナンス AWSの総合セキュリティ対策 AWSの特権ID管理　Aegis Wall AWSのセキュリティ脆弱性診断 マネージドセキュリティサー…" at bounding box center [419, 345] width 188 height 403
click at [707, 512] on ul "業種別ソリューション ガバメントクラウド運用管理支援 教育・公共機関向けAWS支援 教育・公共団体向け Google Cloud 支援 教育機関向けクラウド型…" at bounding box center [657, 345] width 235 height 403
click at [823, 533] on link "パートナー制度" at bounding box center [839, 540] width 73 height 14
